Goal: Register for event/course

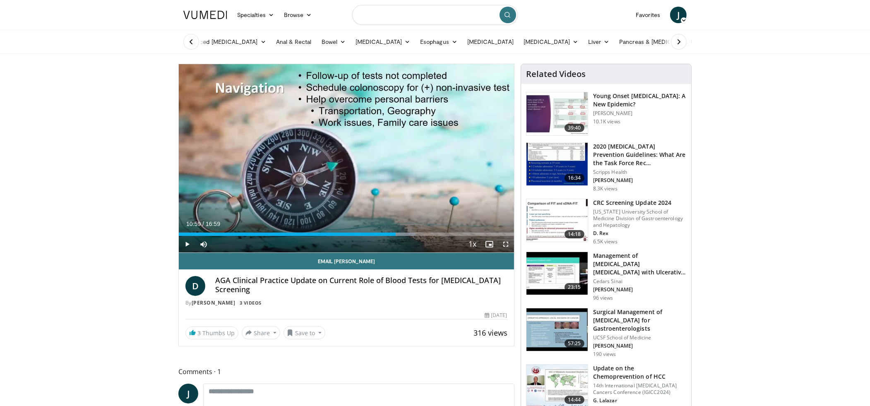
click at [431, 19] on input "Search topics, interventions" at bounding box center [434, 15] width 165 height 20
type input "**********"
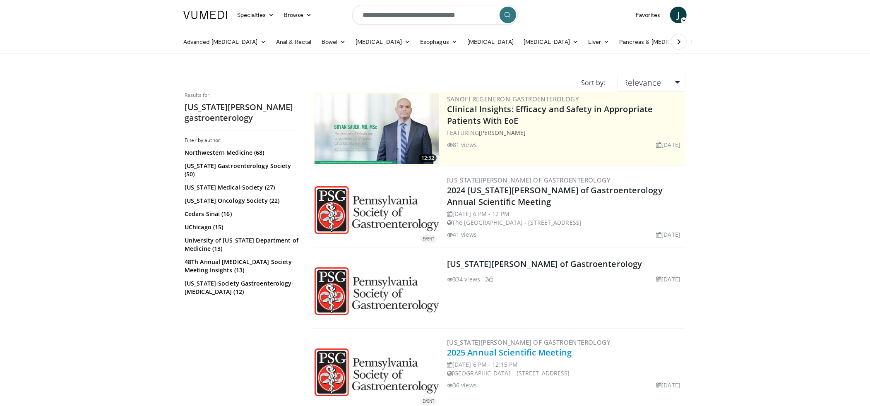
click at [510, 352] on link "2025 Annual Scientific Meeting" at bounding box center [509, 352] width 125 height 11
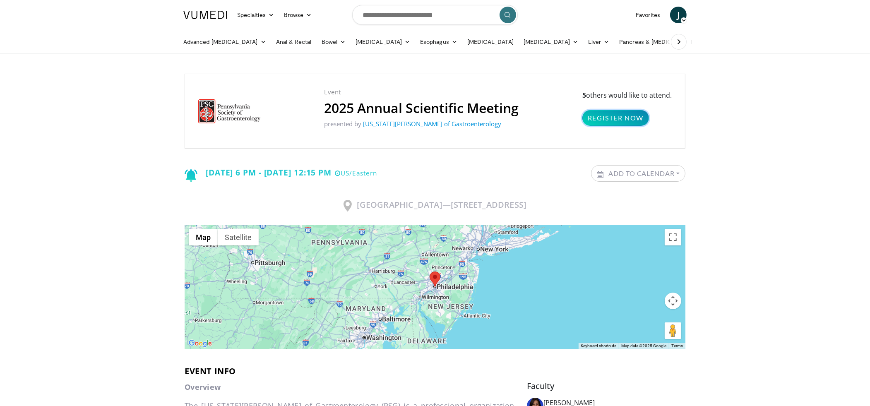
click at [624, 122] on link "Register Now" at bounding box center [615, 118] width 67 height 16
